Goal: Information Seeking & Learning: Learn about a topic

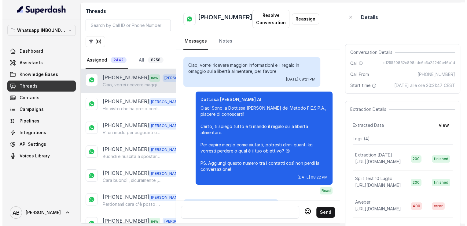
scroll to position [713, 0]
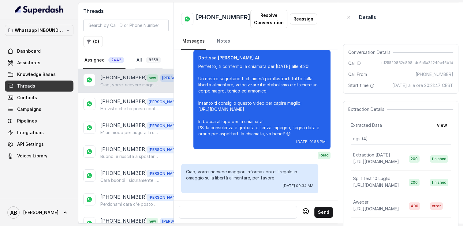
click at [144, 57] on link "All 8258" at bounding box center [148, 60] width 27 height 17
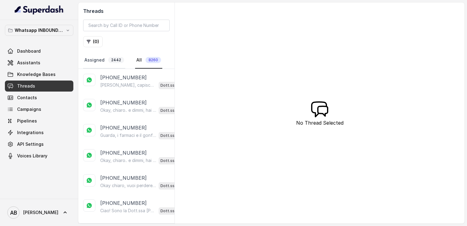
click at [102, 61] on link "Assigned 2442" at bounding box center [104, 60] width 42 height 17
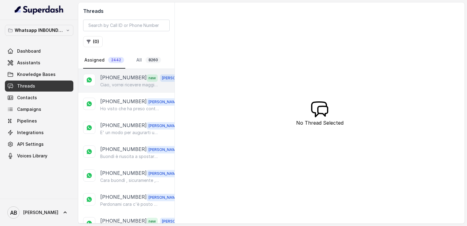
click at [117, 86] on p "Ciao, vorrei ricevere maggiori informazioni e il regalo in omaggio sulla libert…" at bounding box center [129, 85] width 59 height 6
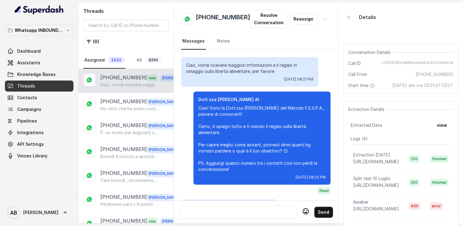
scroll to position [713, 0]
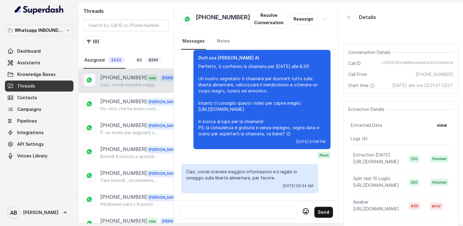
click at [141, 59] on link "All 8260" at bounding box center [148, 60] width 27 height 17
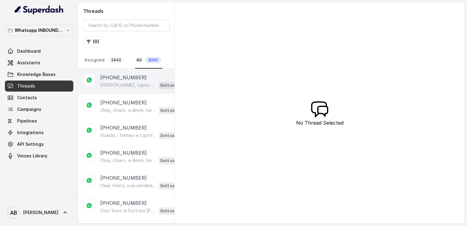
click at [127, 80] on p "[PHONE_NUMBER]" at bounding box center [123, 77] width 46 height 7
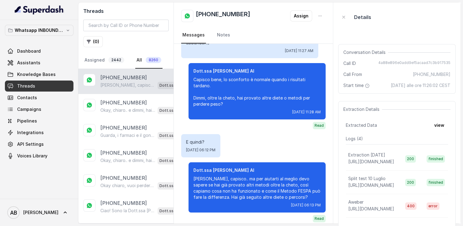
scroll to position [244, 0]
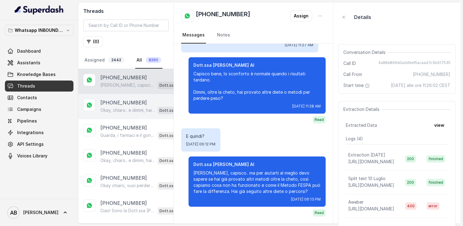
click at [140, 114] on div "+393450319874 Okay, chiaro.. e dimmi, hai già provato qualcosa per perdere ques…" at bounding box center [125, 106] width 95 height 25
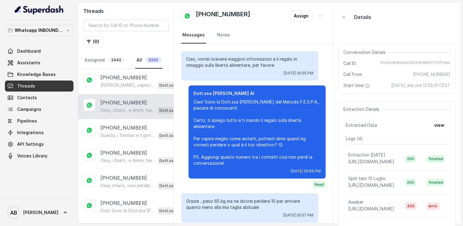
scroll to position [59, 0]
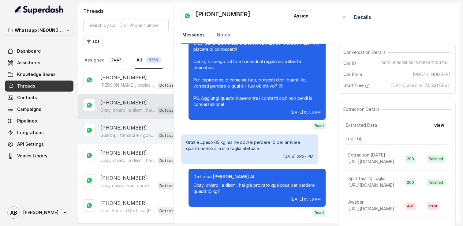
click at [128, 122] on div "+393315258011 Guarda, i farmaci e il gonfiore non sono un impedimento per raggi…" at bounding box center [125, 131] width 95 height 25
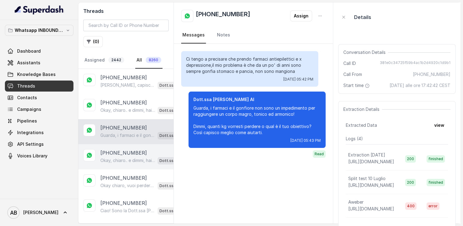
click at [127, 147] on div "+393282118044 Okay, chiaro.. e dimmi, hai già provato qualcosa in passato per p…" at bounding box center [125, 156] width 95 height 25
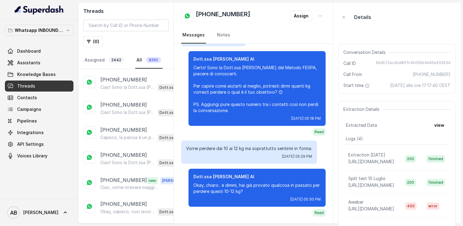
scroll to position [153, 0]
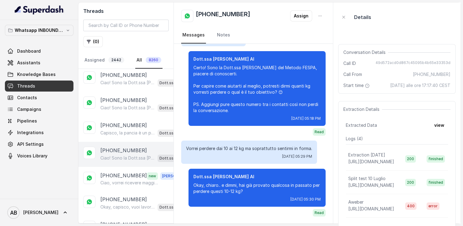
click at [124, 147] on p "[PHONE_NUMBER]" at bounding box center [123, 150] width 46 height 7
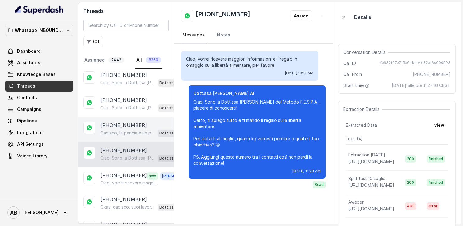
click at [123, 135] on div "+393209078869 Capisco, la pancia è un problema comune e le intolleranze rendono…" at bounding box center [125, 129] width 95 height 25
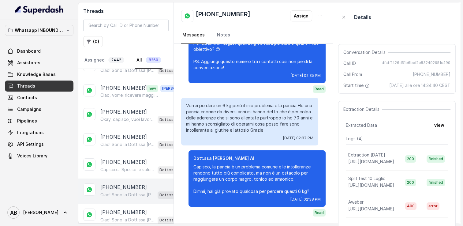
scroll to position [245, 0]
